Goal: Information Seeking & Learning: Learn about a topic

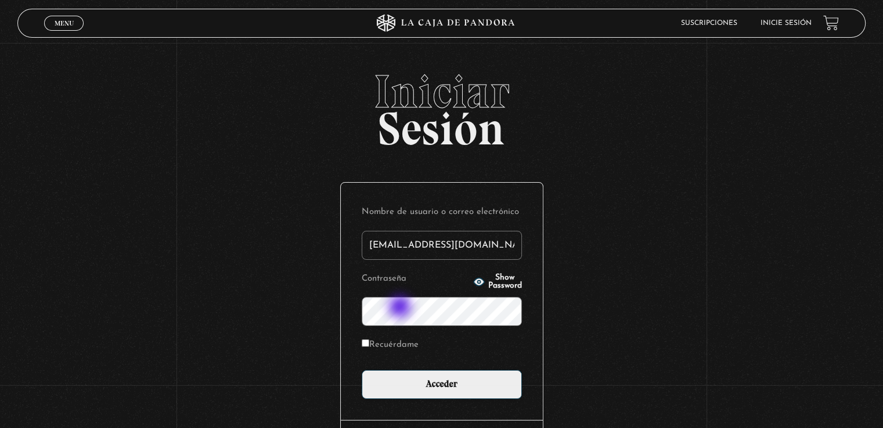
type input "arceguiselle295@gmail.com"
click at [362, 370] on input "Acceder" at bounding box center [442, 384] width 160 height 29
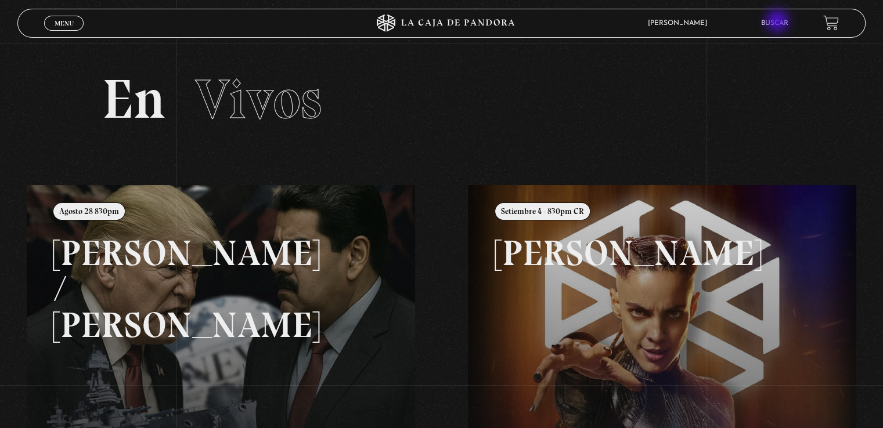
click at [778, 22] on link "Buscar" at bounding box center [774, 23] width 27 height 7
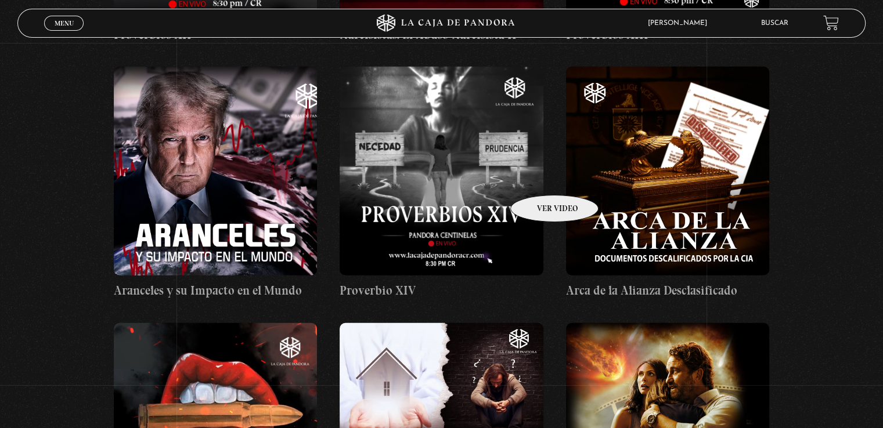
scroll to position [3019, 0]
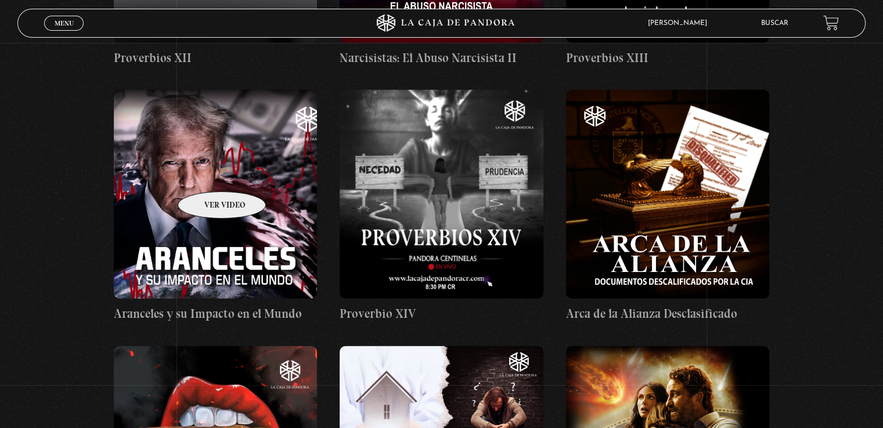
click at [207, 174] on figure at bounding box center [215, 194] width 203 height 209
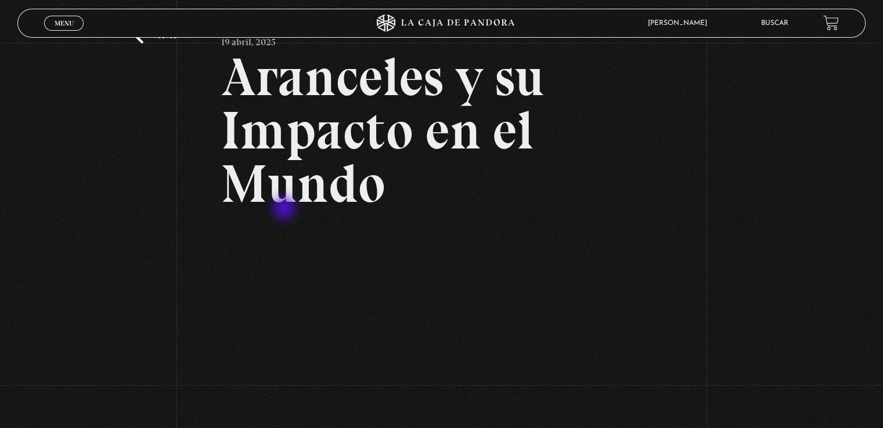
scroll to position [174, 0]
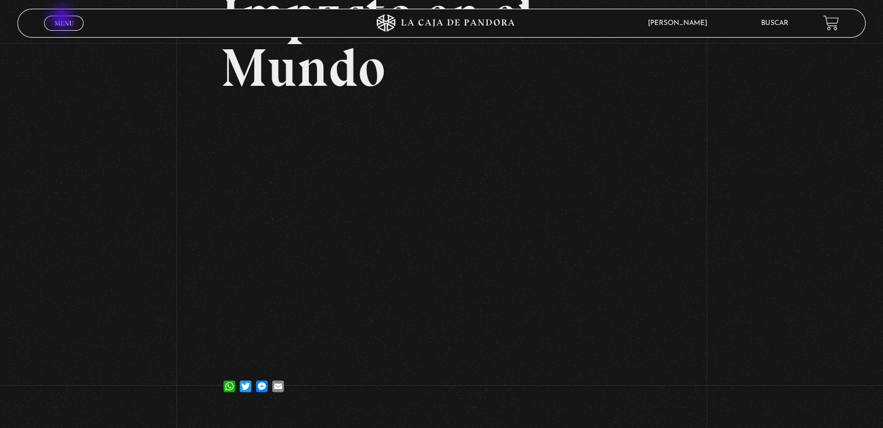
click at [63, 20] on span "Menu" at bounding box center [64, 23] width 19 height 7
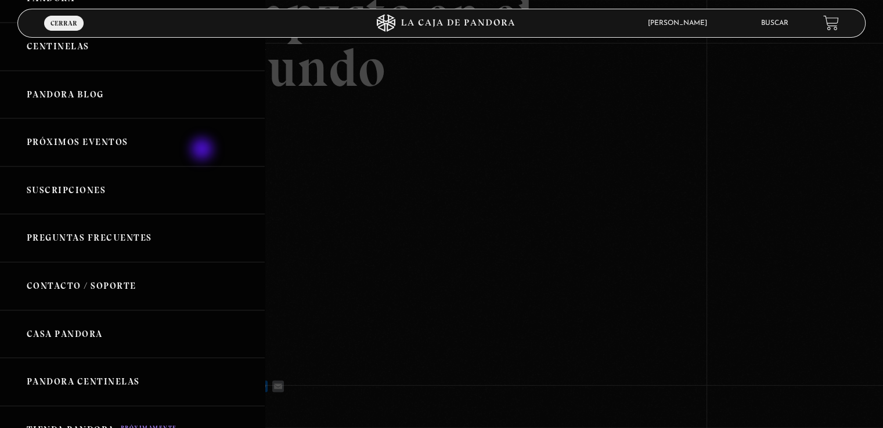
scroll to position [0, 0]
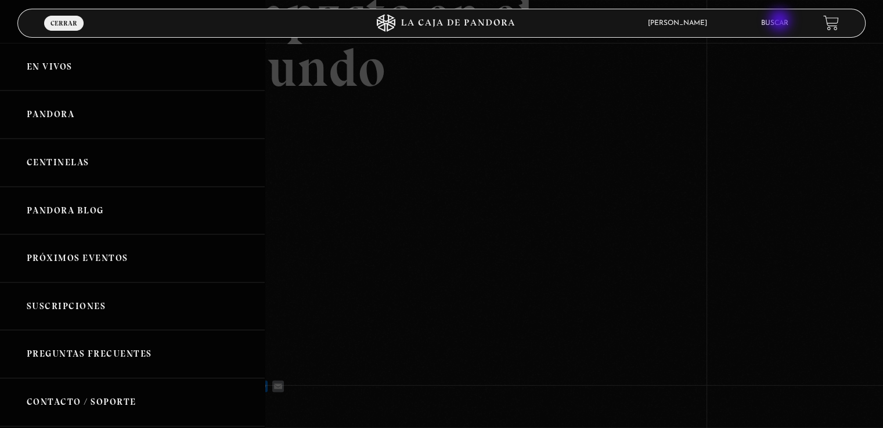
click at [781, 21] on link "Buscar" at bounding box center [774, 23] width 27 height 7
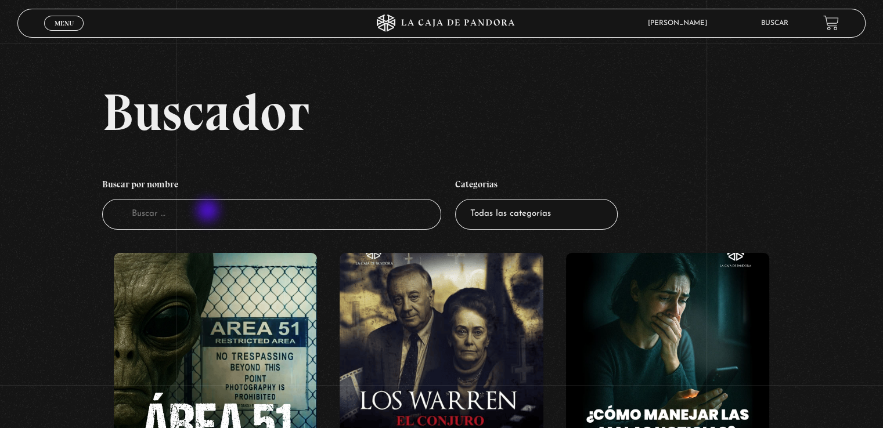
click at [209, 212] on input "Buscador" at bounding box center [271, 214] width 339 height 31
type input "primeros videos"
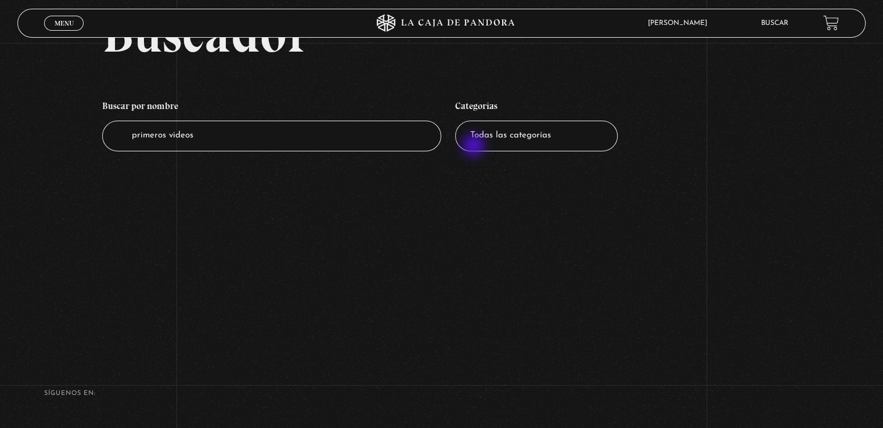
scroll to position [58, 0]
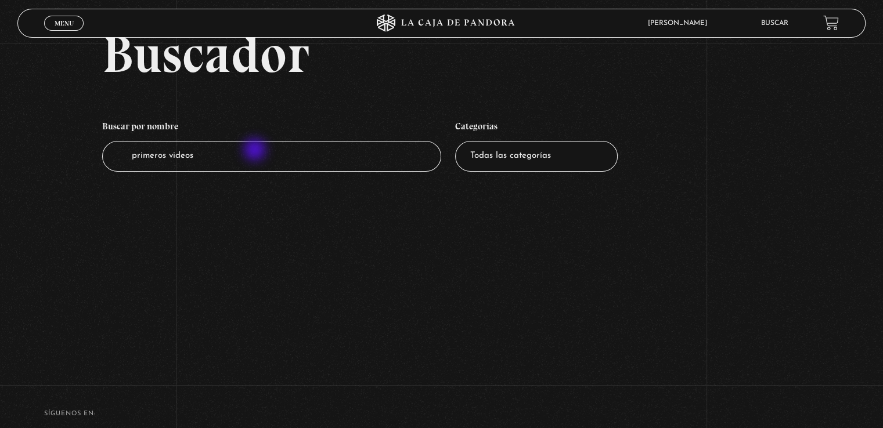
click at [256, 151] on input "primeros videos" at bounding box center [271, 156] width 339 height 31
type input "p"
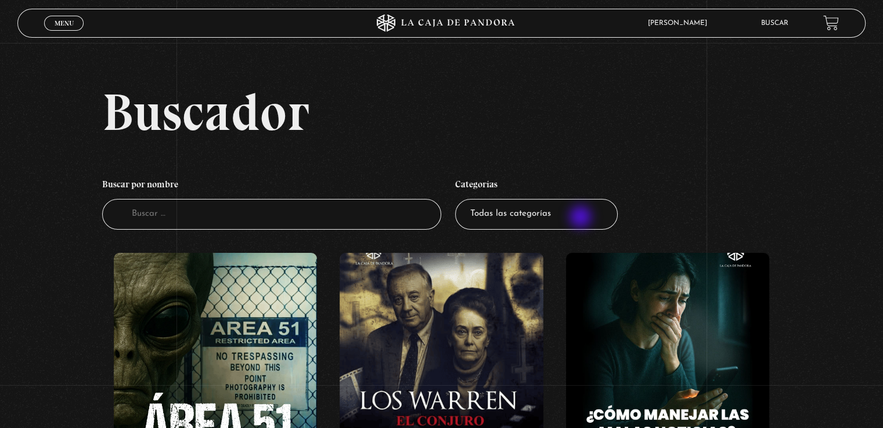
click at [582, 218] on select "Todas las categorías 11:11 Humanitario (1) Amo los [DATE] (2) Análisis de serie…" at bounding box center [536, 214] width 163 height 31
select select "pandora-prepper"
click at [459, 199] on select "Todas las categorías 11:11 Humanitario (1) Amo los Lunes (2) Análisis de series…" at bounding box center [536, 214] width 163 height 31
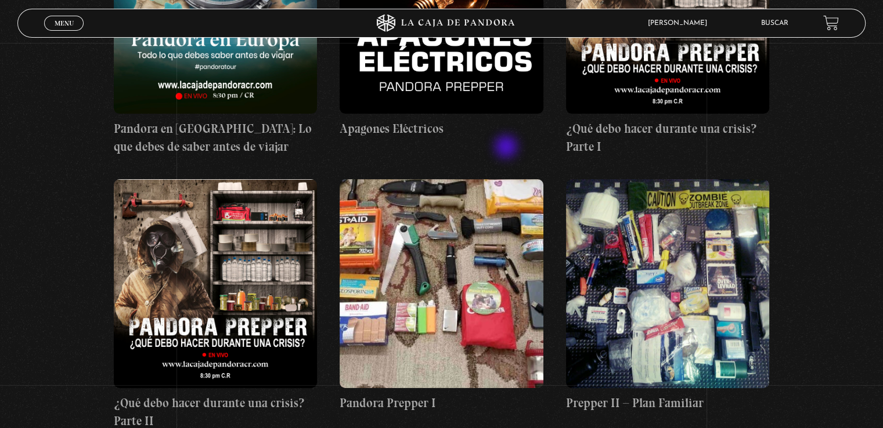
scroll to position [116, 0]
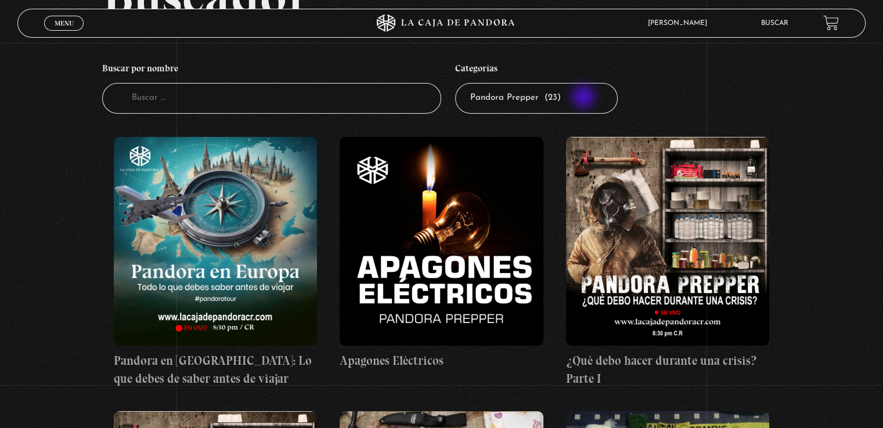
click at [585, 98] on select "Todas las categorías 11:11 Humanitario (1) Amo los Lunes (2) Análisis de series…" at bounding box center [536, 98] width 163 height 31
select select "centinelas"
click at [459, 83] on select "Todas las categorías 11:11 Humanitario (1) Amo los Lunes (2) Análisis de series…" at bounding box center [536, 98] width 163 height 31
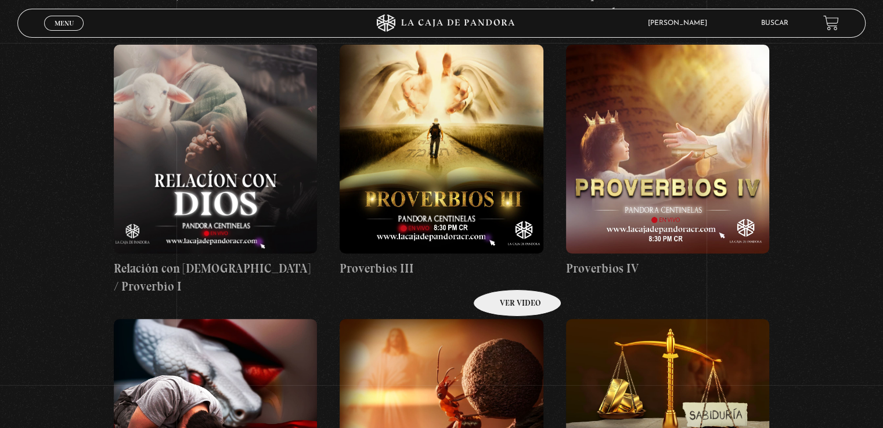
scroll to position [406, 0]
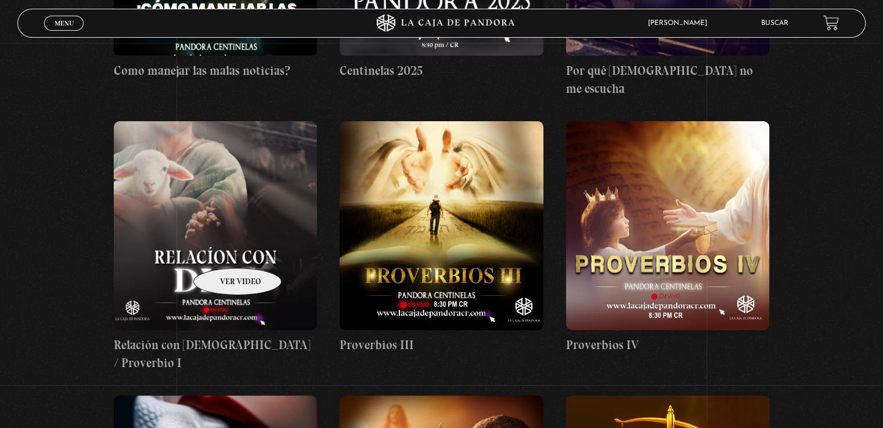
click at [222, 251] on figure at bounding box center [215, 225] width 203 height 209
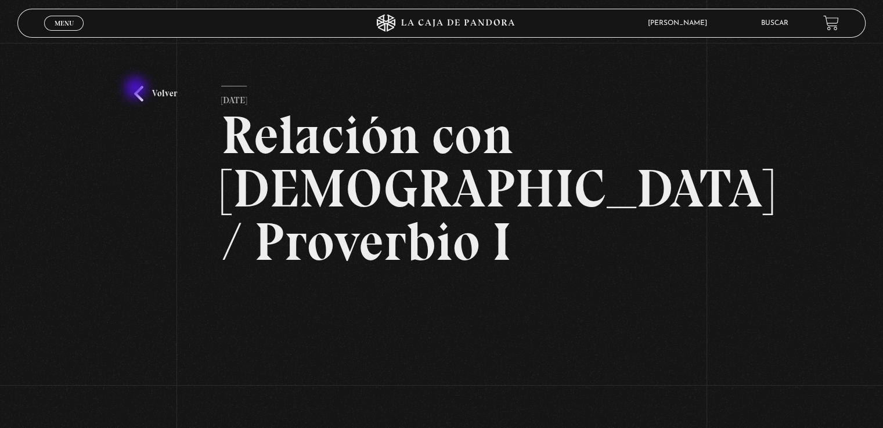
click at [137, 89] on link "Volver" at bounding box center [155, 94] width 43 height 16
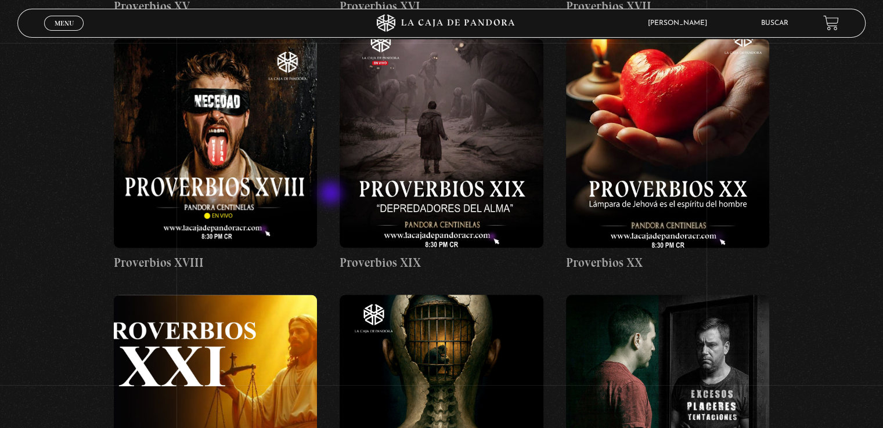
scroll to position [1858, 0]
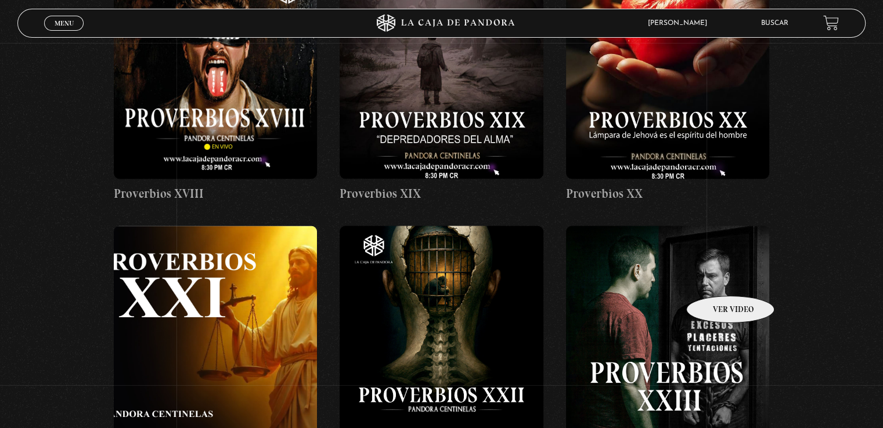
click at [715, 279] on figure at bounding box center [667, 330] width 203 height 209
